Goal: Transaction & Acquisition: Download file/media

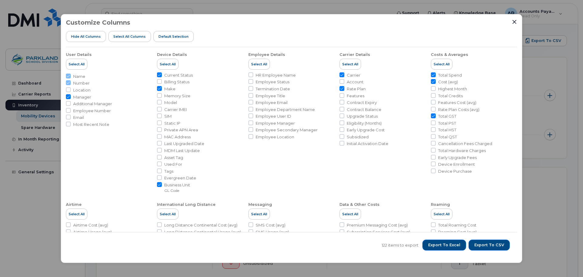
scroll to position [304, 0]
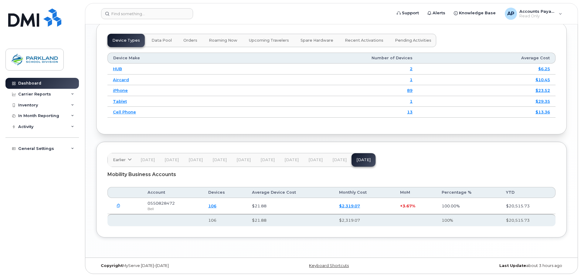
scroll to position [763, 0]
click at [119, 205] on icon "button" at bounding box center [119, 206] width 4 height 4
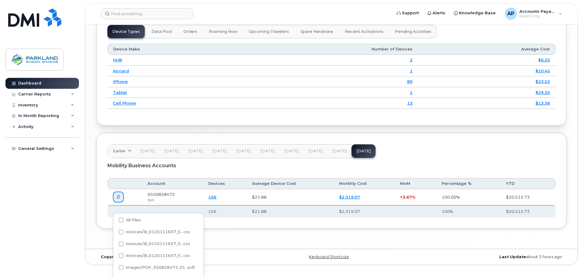
click at [351, 199] on link "$2,319.07" at bounding box center [349, 196] width 21 height 5
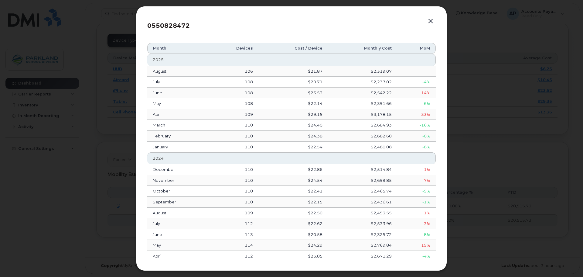
click at [429, 21] on button "button" at bounding box center [430, 21] width 9 height 9
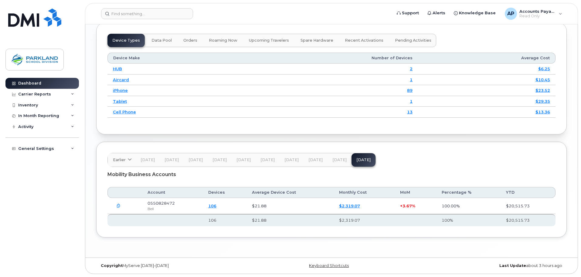
scroll to position [732, 0]
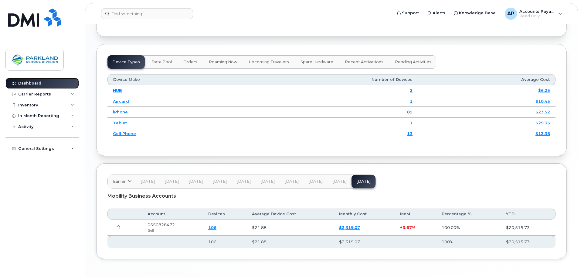
click at [33, 82] on div "Dashboard" at bounding box center [29, 83] width 23 height 5
click at [34, 95] on div "Carrier Reports" at bounding box center [34, 94] width 33 height 5
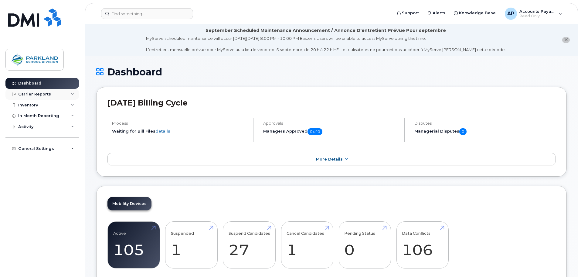
drag, startPoint x: 0, startPoint y: 0, endPoint x: 34, endPoint y: 95, distance: 100.7
click at [34, 95] on div "Carrier Reports" at bounding box center [34, 94] width 33 height 5
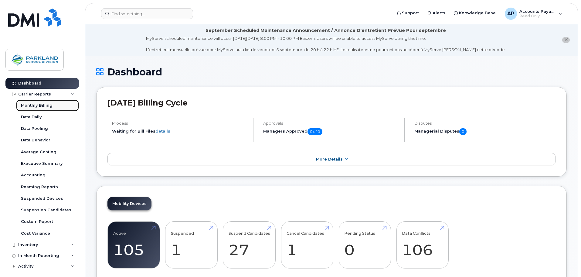
click at [32, 109] on link "Monthly Billing" at bounding box center [47, 106] width 63 height 12
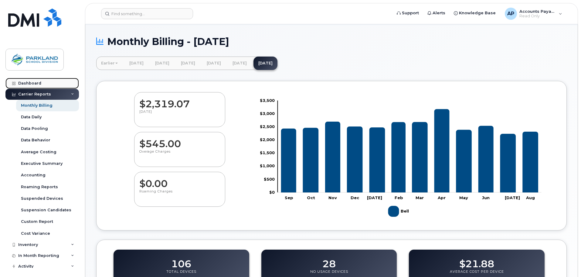
click at [33, 83] on div "Dashboard" at bounding box center [29, 83] width 23 height 5
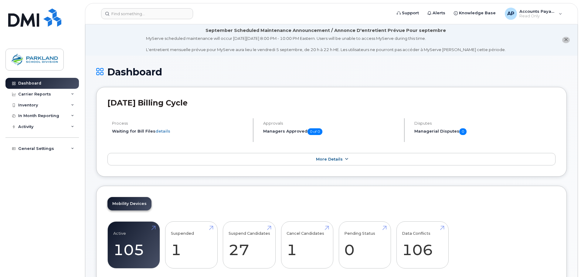
click at [331, 159] on span "More Details" at bounding box center [329, 159] width 27 height 5
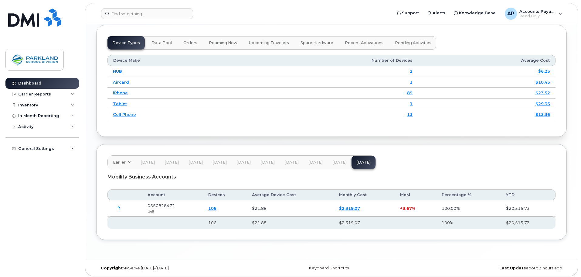
scroll to position [815, 0]
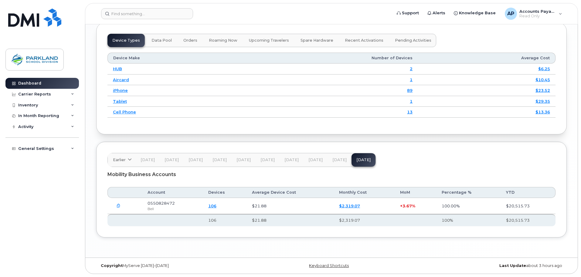
click at [118, 205] on icon "button" at bounding box center [119, 206] width 4 height 4
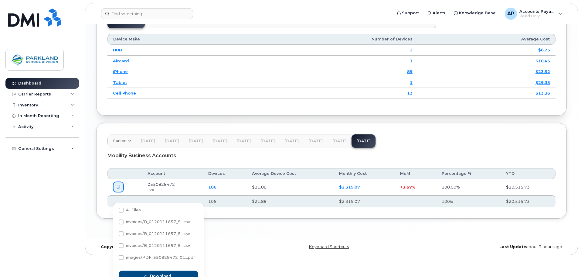
scroll to position [833, 0]
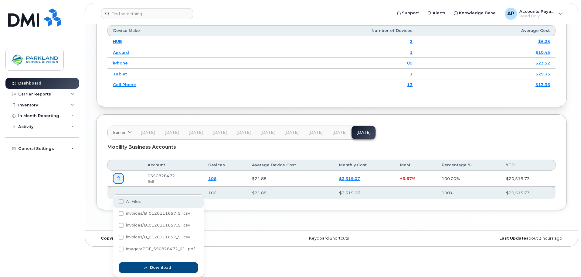
click at [122, 201] on span at bounding box center [121, 201] width 5 height 5
click at [115, 201] on input "All Files" at bounding box center [112, 201] width 3 height 3
checkbox input "true"
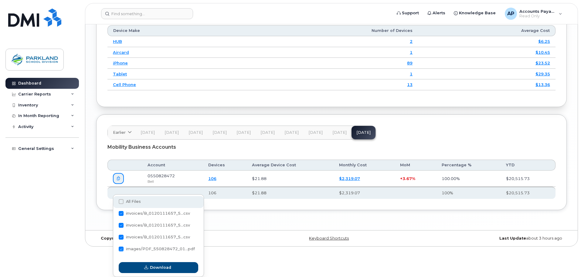
checkbox input "true"
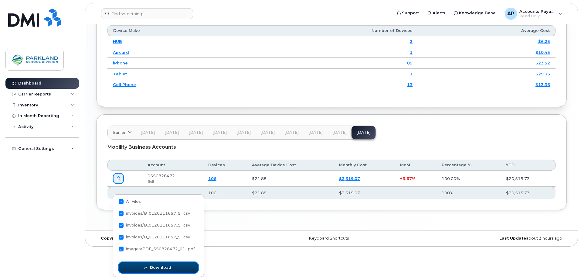
click at [163, 268] on span "Download" at bounding box center [160, 267] width 21 height 6
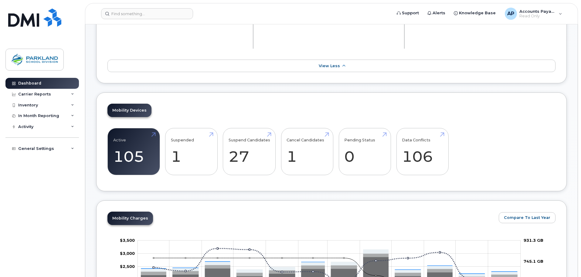
scroll to position [0, 0]
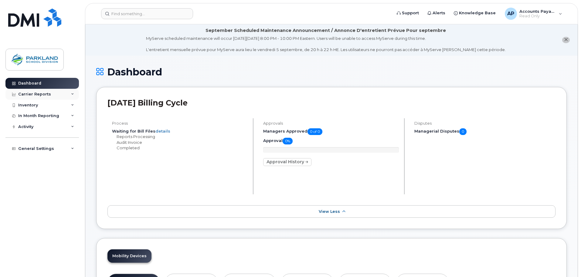
click at [36, 92] on div "Carrier Reports" at bounding box center [34, 94] width 33 height 5
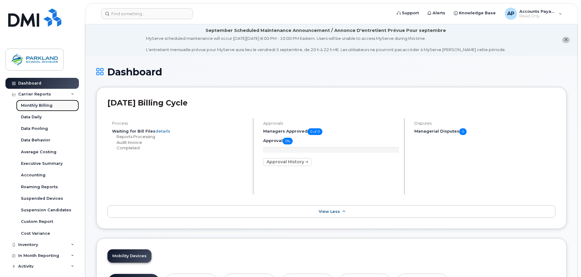
click at [37, 107] on div "Monthly Billing" at bounding box center [37, 105] width 32 height 5
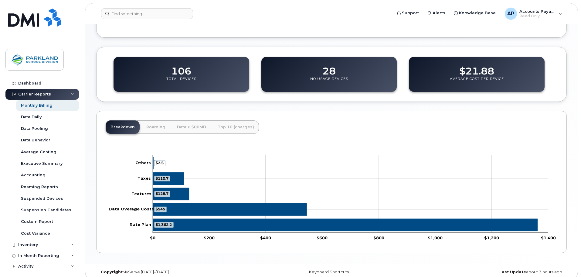
scroll to position [229, 0]
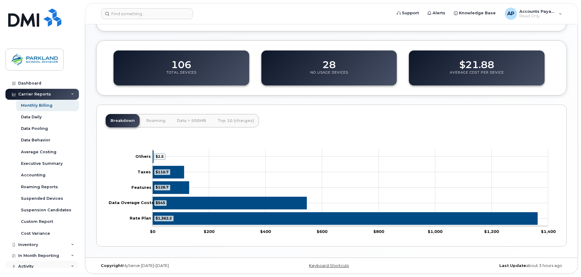
click at [32, 265] on div "Activity" at bounding box center [25, 266] width 15 height 5
click at [31, 117] on div "Data Daily" at bounding box center [31, 116] width 21 height 5
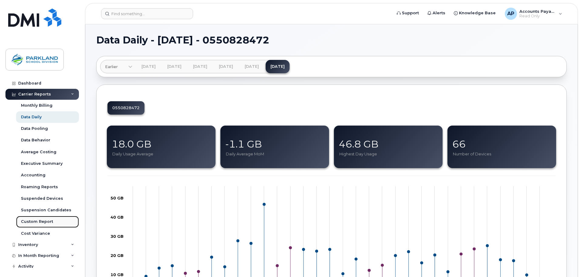
click at [40, 222] on div "Custom Report" at bounding box center [37, 221] width 32 height 5
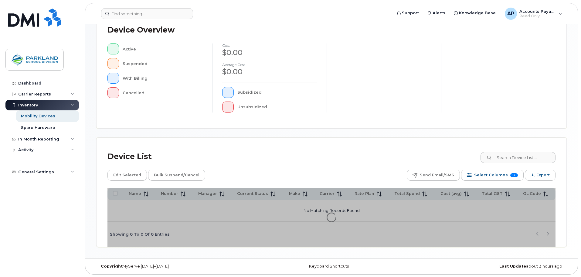
scroll to position [141, 0]
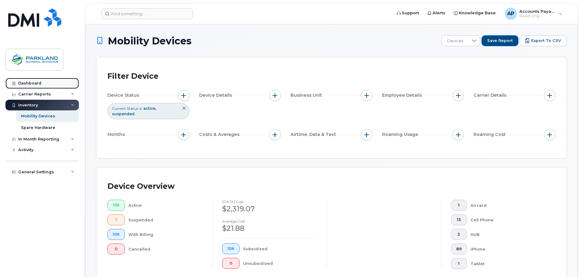
click at [41, 82] on link "Dashboard" at bounding box center [42, 83] width 74 height 11
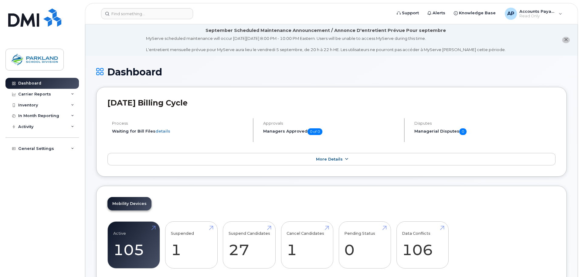
click at [326, 159] on span "More Details" at bounding box center [329, 159] width 27 height 5
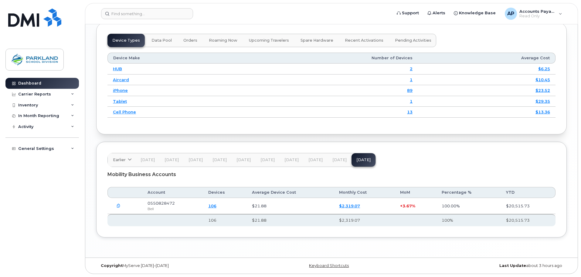
scroll to position [815, 0]
click at [351, 206] on link "$2,319.07" at bounding box center [349, 205] width 21 height 5
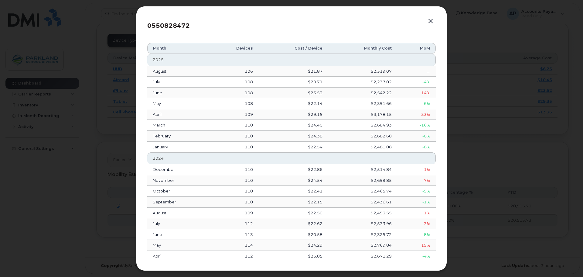
click at [429, 21] on button "button" at bounding box center [430, 21] width 9 height 9
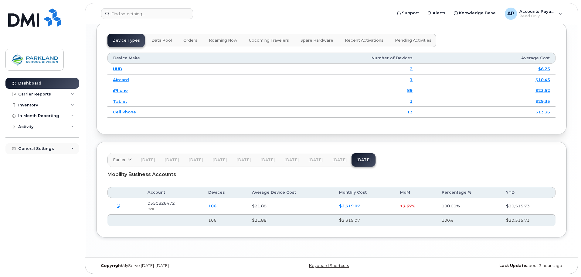
click at [45, 149] on div "General Settings" at bounding box center [36, 148] width 36 height 5
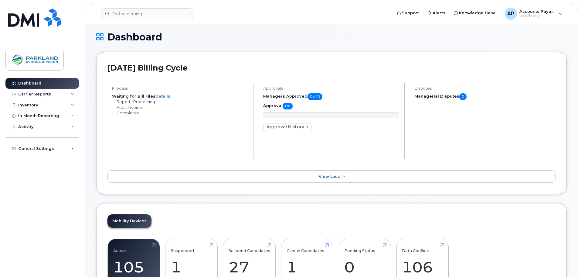
scroll to position [0, 0]
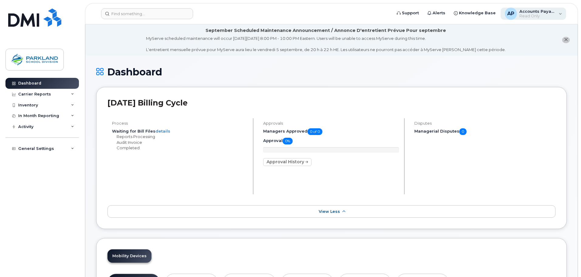
click at [558, 13] on div "AP Accounts Payable Read Only" at bounding box center [534, 14] width 66 height 12
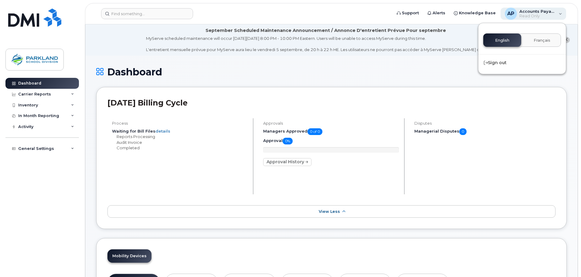
click at [558, 13] on div "AP Accounts Payable Read Only" at bounding box center [534, 14] width 66 height 12
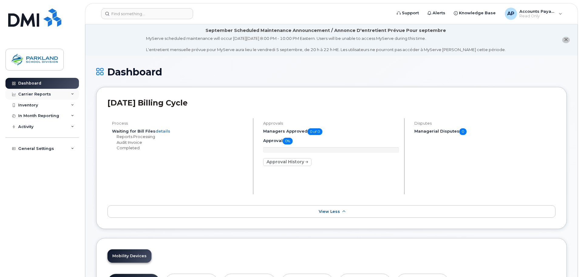
click at [39, 93] on div "Carrier Reports" at bounding box center [34, 94] width 33 height 5
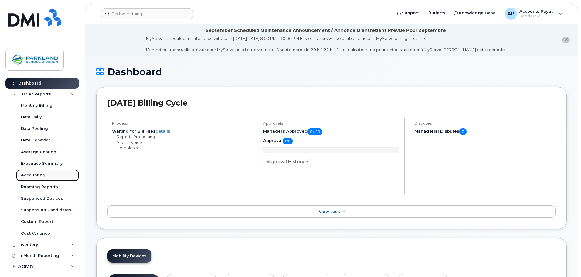
click at [37, 175] on div "Accounting" at bounding box center [33, 174] width 25 height 5
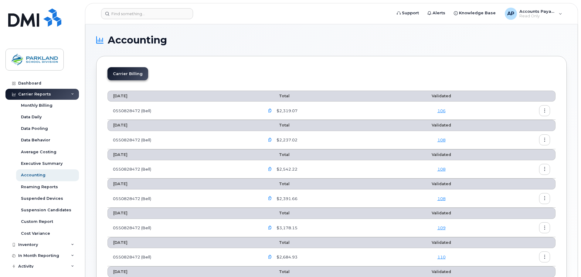
click at [272, 111] on icon "button" at bounding box center [270, 111] width 4 height 4
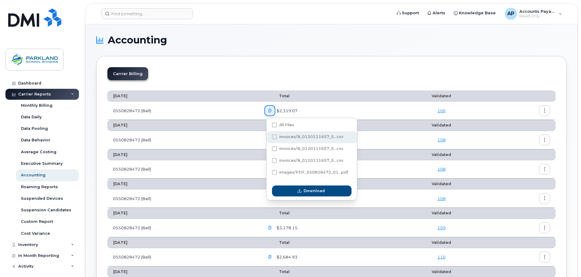
click at [275, 136] on span at bounding box center [274, 136] width 5 height 5
click at [268, 136] on input "invoices/B_0120111657_5...csv" at bounding box center [266, 136] width 3 height 3
checkbox input "true"
click at [271, 109] on icon "button" at bounding box center [270, 111] width 4 height 4
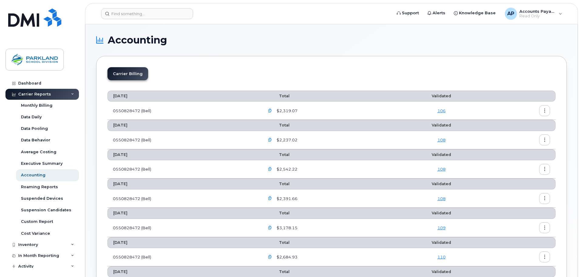
click at [545, 110] on icon "button" at bounding box center [545, 111] width 4 height 4
click at [523, 135] on span "Download" at bounding box center [517, 134] width 24 height 5
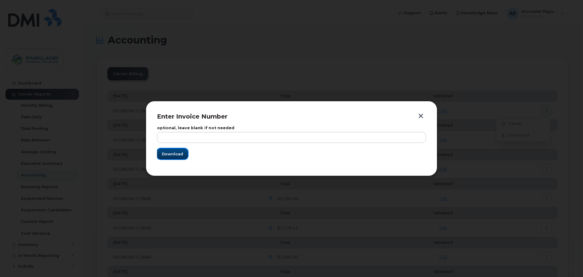
click at [174, 153] on span "Download" at bounding box center [172, 154] width 21 height 6
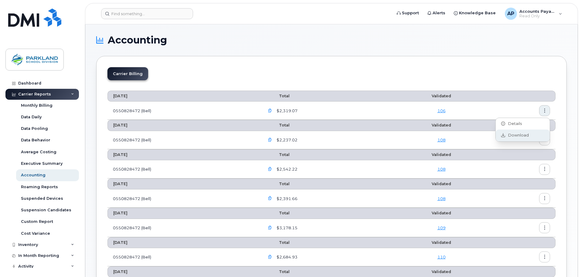
click at [519, 136] on span "Download" at bounding box center [517, 134] width 24 height 5
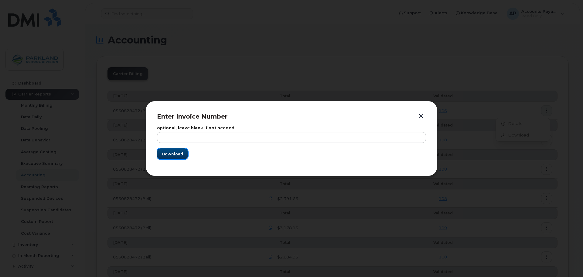
click at [172, 156] on span "Download" at bounding box center [172, 154] width 21 height 6
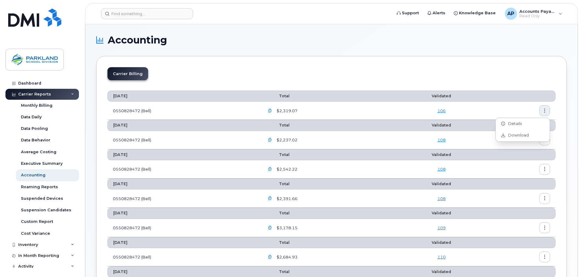
click at [445, 111] on link "106" at bounding box center [442, 110] width 8 height 5
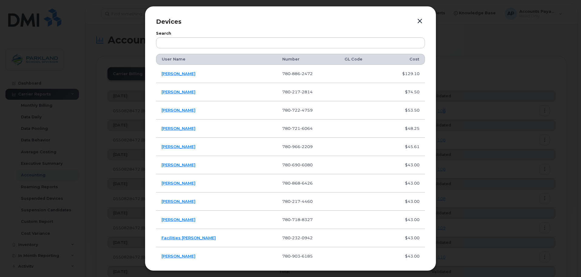
click at [419, 21] on button "button" at bounding box center [420, 21] width 9 height 9
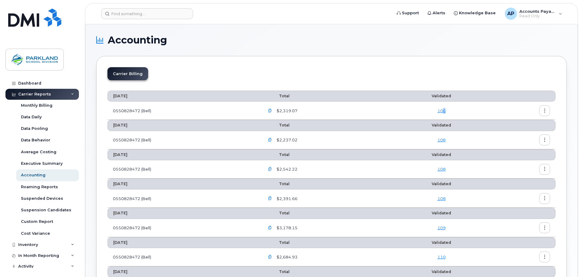
click at [272, 111] on icon "button" at bounding box center [270, 111] width 4 height 4
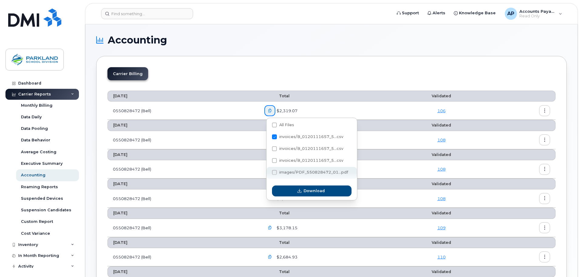
click at [275, 171] on span at bounding box center [274, 172] width 5 height 5
click at [268, 171] on input "images/PDF_550828472_01...pdf" at bounding box center [266, 172] width 3 height 3
checkbox input "true"
click at [313, 190] on span "Download" at bounding box center [314, 191] width 21 height 6
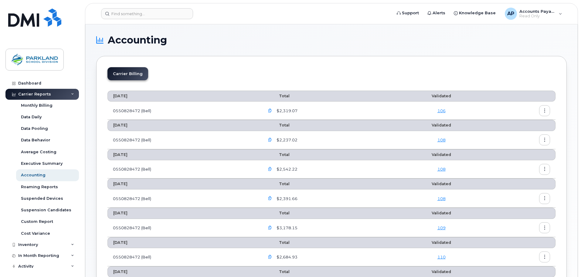
click at [272, 139] on icon "button" at bounding box center [270, 140] width 4 height 4
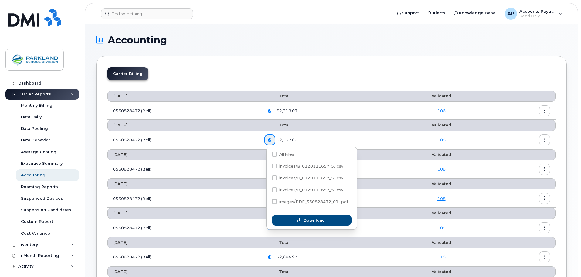
click at [341, 111] on div "$2,319.07" at bounding box center [327, 110] width 125 height 11
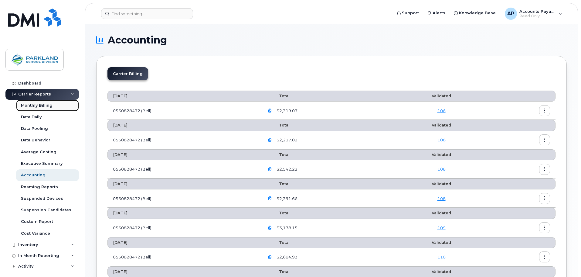
click at [49, 106] on div "Monthly Billing" at bounding box center [37, 105] width 32 height 5
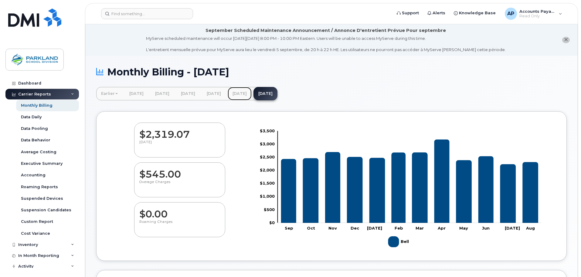
click at [252, 94] on link "[DATE]" at bounding box center [240, 93] width 24 height 13
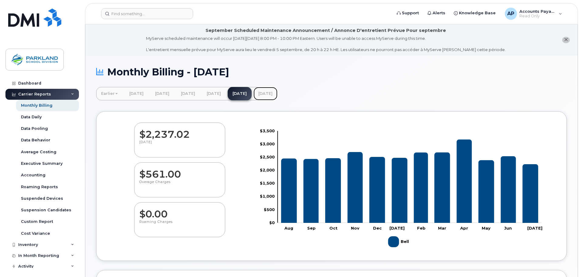
click at [278, 96] on link "[DATE]" at bounding box center [266, 93] width 24 height 13
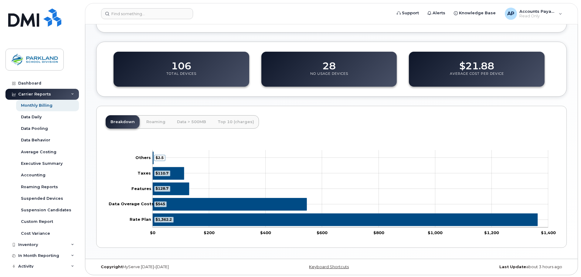
scroll to position [229, 0]
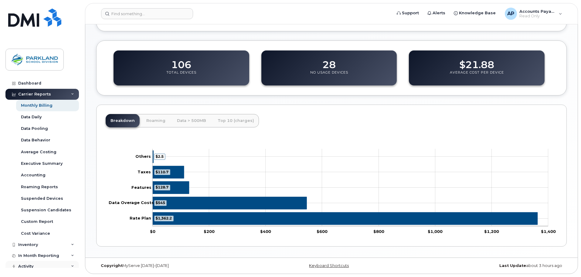
click at [32, 265] on div "Activity" at bounding box center [25, 266] width 15 height 5
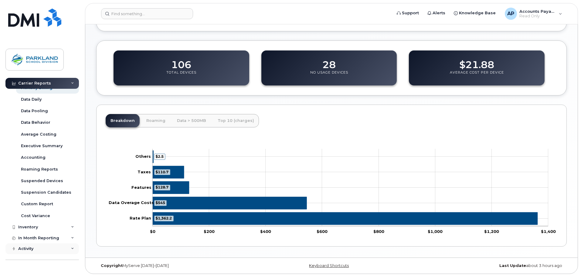
scroll to position [26, 0]
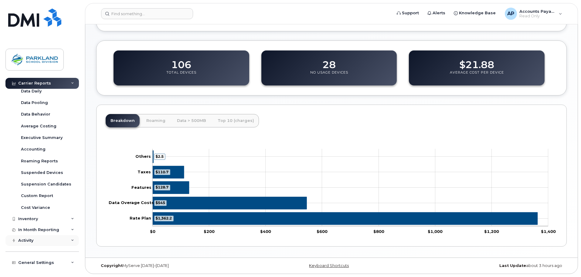
click at [33, 241] on div "Activity" at bounding box center [25, 240] width 15 height 5
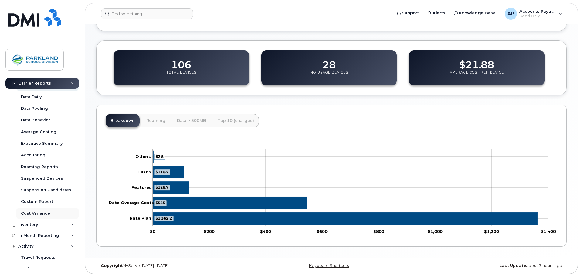
scroll to position [0, 0]
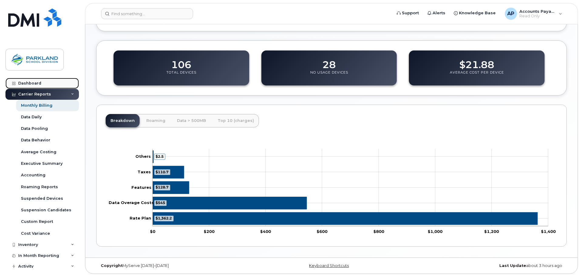
click at [37, 84] on div "Dashboard" at bounding box center [29, 83] width 23 height 5
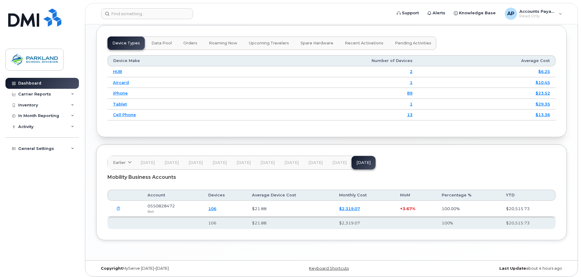
scroll to position [759, 0]
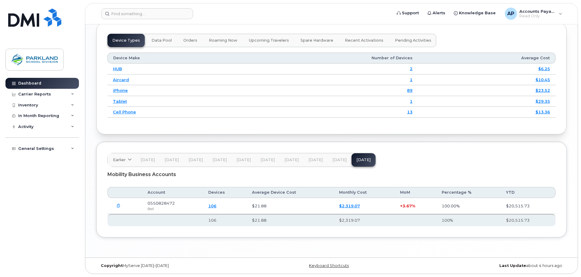
click at [118, 208] on icon "button" at bounding box center [119, 206] width 4 height 4
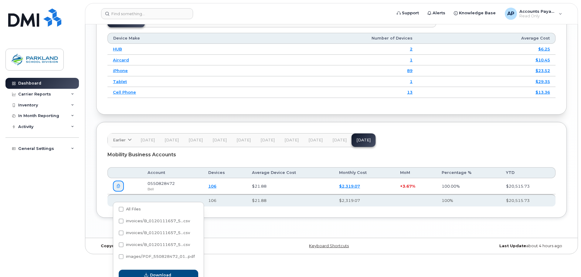
scroll to position [781, 0]
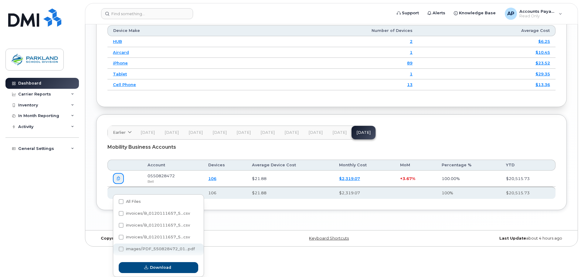
click at [161, 249] on span "images/PDF_550828472_01...pdf" at bounding box center [160, 248] width 69 height 5
click at [115, 249] on input "images/PDF_550828472_01...pdf" at bounding box center [112, 249] width 3 height 3
checkbox input "true"
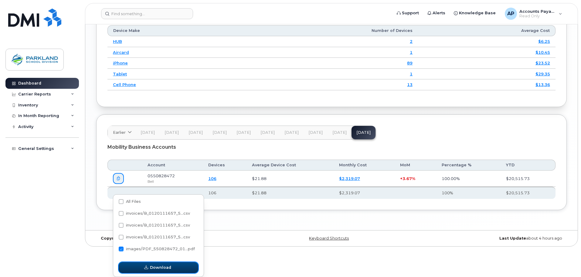
click at [165, 268] on span "Download" at bounding box center [160, 267] width 21 height 6
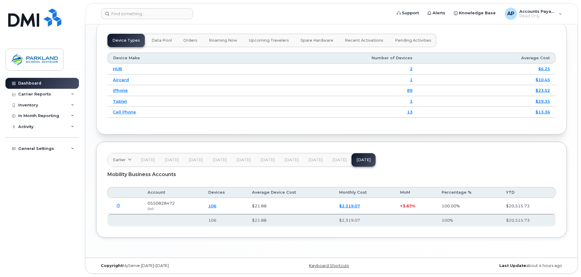
scroll to position [763, 0]
